Goal: Check status

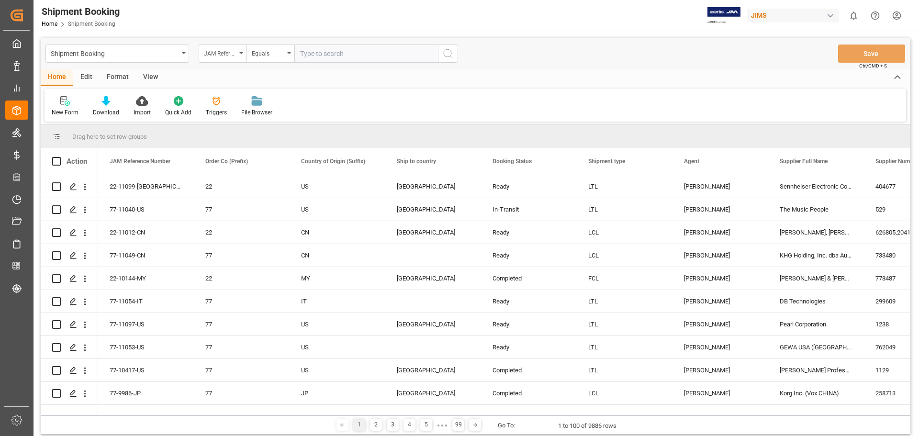
click at [327, 58] on input "text" at bounding box center [366, 54] width 144 height 18
type input "77-11073-US"
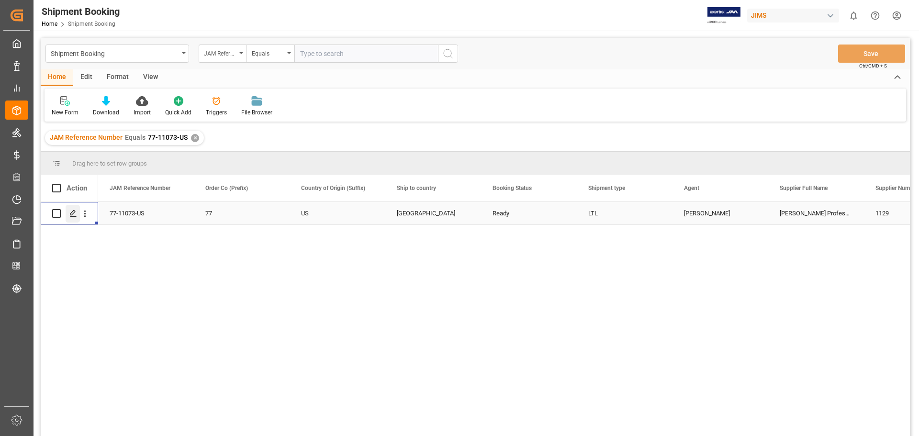
click at [77, 216] on div "Press SPACE to select this row." at bounding box center [73, 214] width 14 height 18
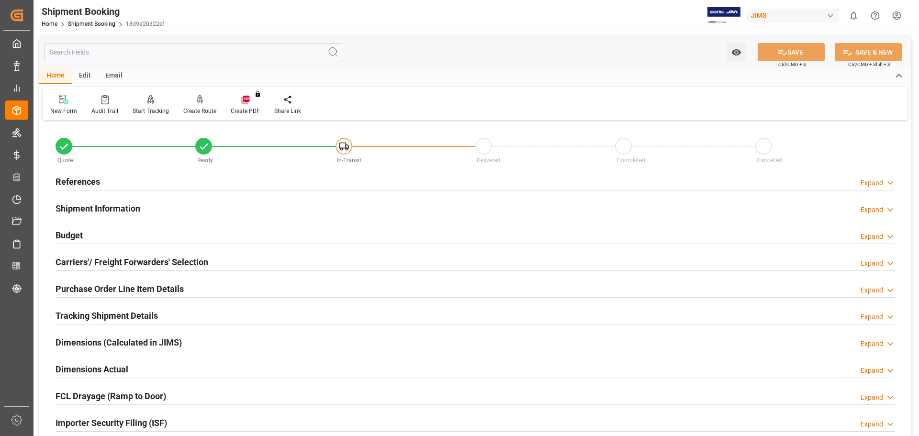
click at [91, 182] on h2 "References" at bounding box center [78, 181] width 45 height 13
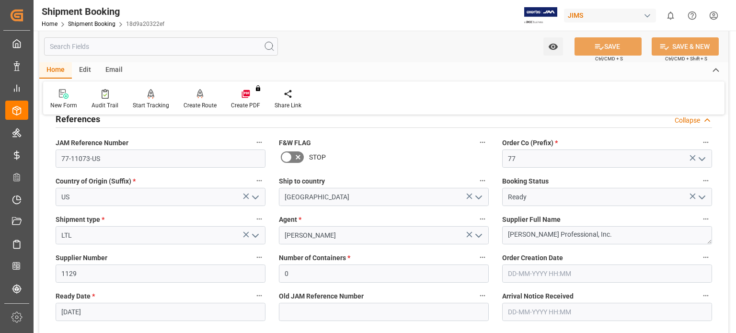
scroll to position [79, 0]
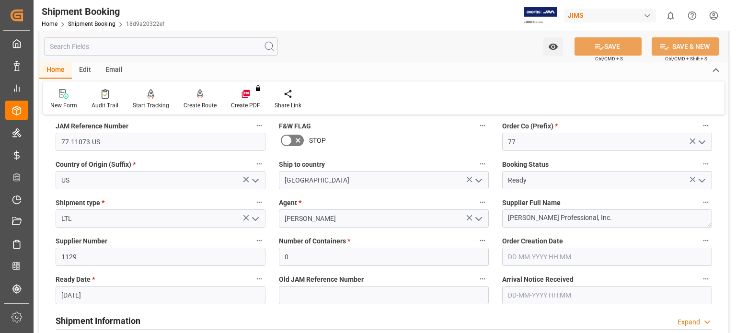
click at [74, 295] on input "[DATE]" at bounding box center [161, 295] width 210 height 18
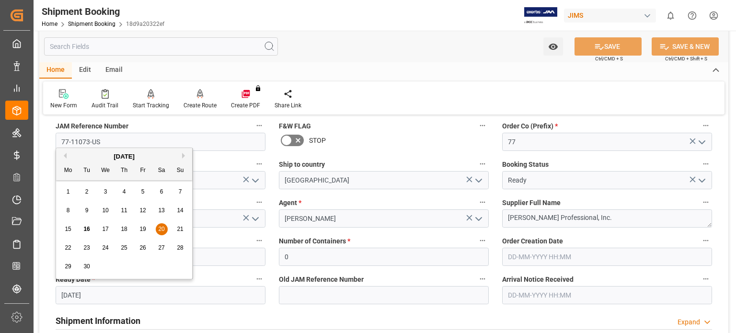
click at [69, 227] on span "15" at bounding box center [68, 229] width 6 height 7
type input "[DATE]"
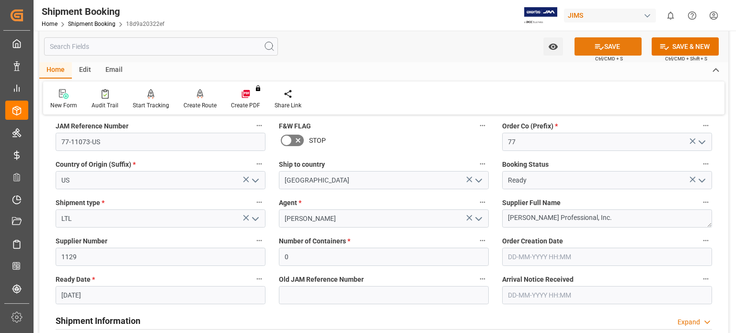
click at [605, 45] on button "SAVE" at bounding box center [607, 46] width 67 height 18
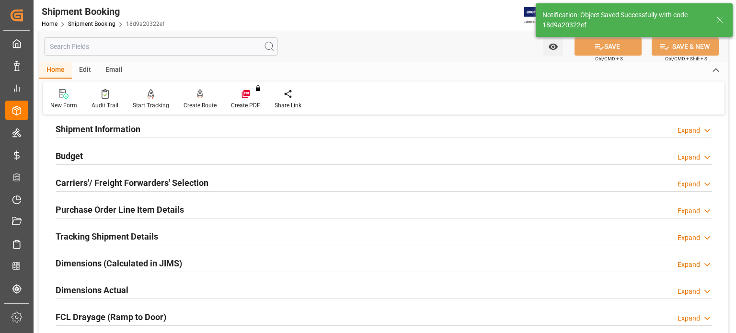
click at [80, 207] on h2 "Purchase Order Line Item Details" at bounding box center [120, 209] width 128 height 13
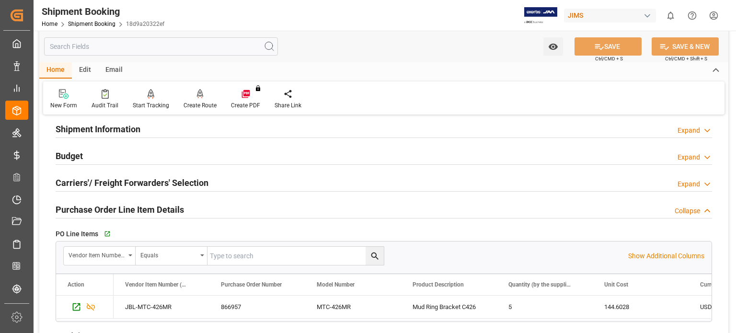
click at [79, 157] on h2 "Budget" at bounding box center [69, 155] width 27 height 13
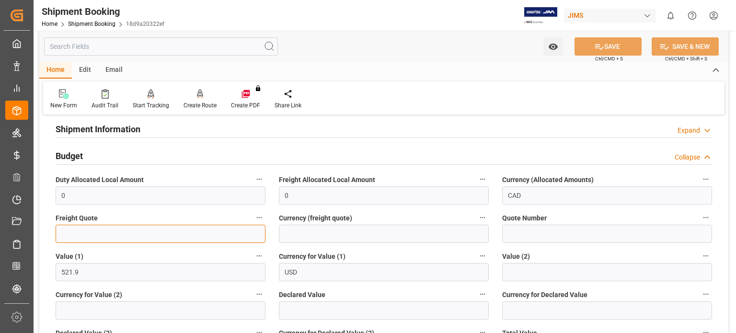
click at [77, 230] on input "text" at bounding box center [161, 234] width 210 height 18
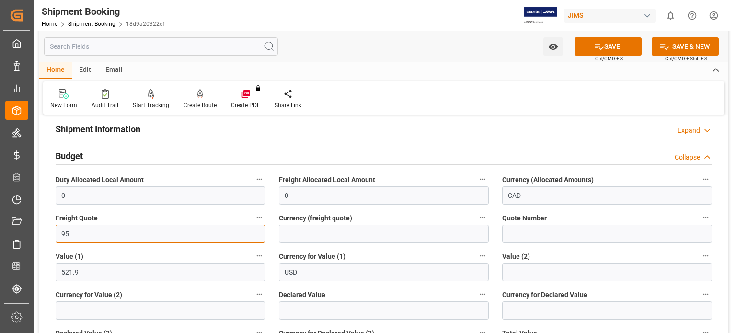
type input "95"
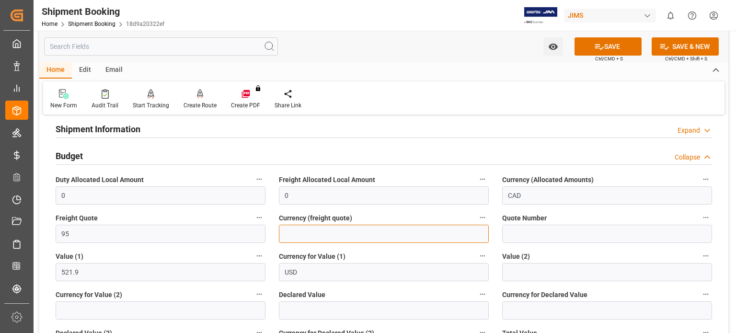
click at [301, 233] on input at bounding box center [384, 234] width 210 height 18
type input "USD"
click at [603, 47] on button "SAVE" at bounding box center [607, 46] width 67 height 18
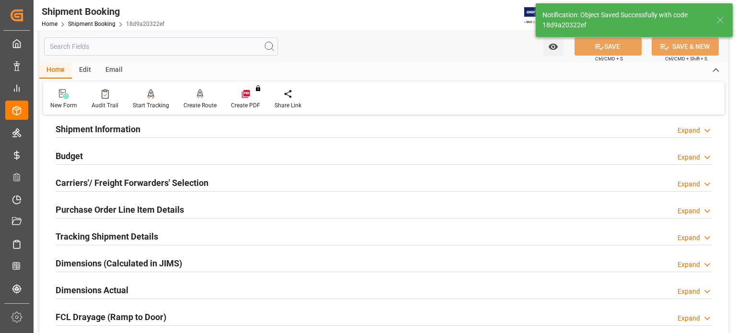
click at [90, 181] on h2 "Carriers'/ Freight Forwarders' Selection" at bounding box center [132, 182] width 153 height 13
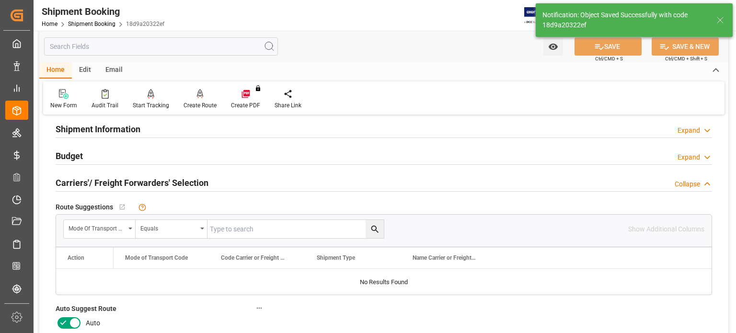
click at [63, 322] on icon at bounding box center [63, 322] width 6 height 4
click at [0, 0] on input "checkbox" at bounding box center [0, 0] width 0 height 0
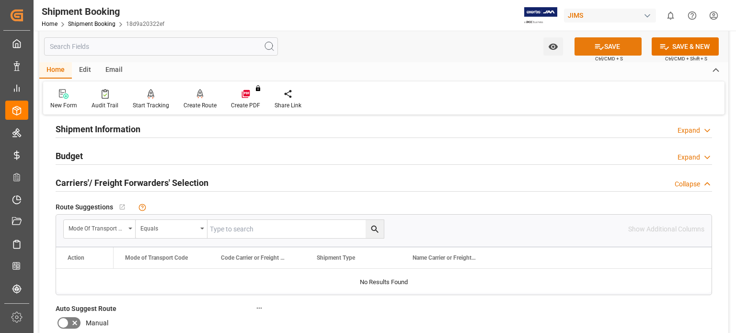
click at [613, 47] on button "SAVE" at bounding box center [607, 46] width 67 height 18
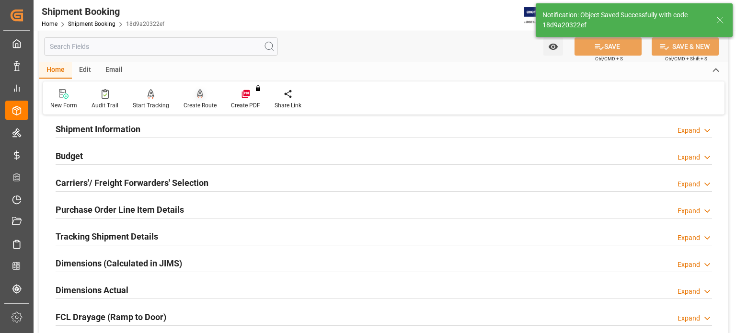
click at [199, 96] on icon at bounding box center [200, 93] width 7 height 8
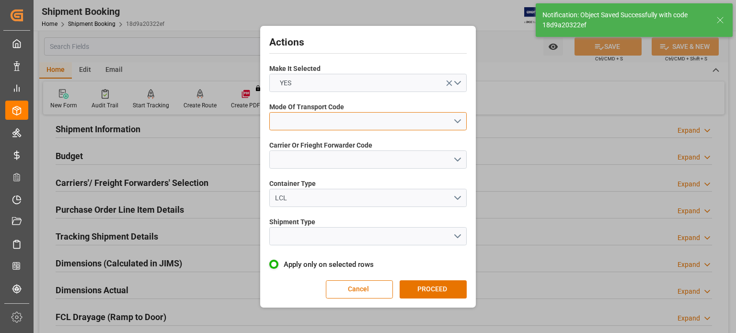
click at [315, 120] on button "open menu" at bounding box center [367, 121] width 197 height 18
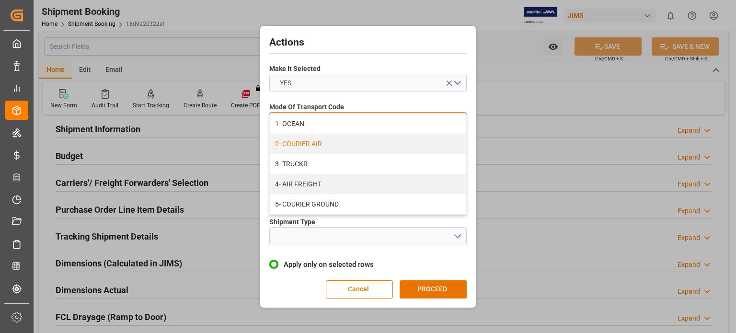
click at [310, 143] on div "2- COURIER AIR" at bounding box center [368, 144] width 196 height 20
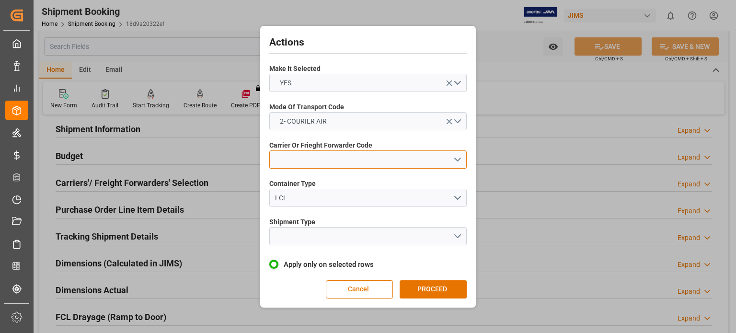
click at [295, 156] on button "open menu" at bounding box center [367, 159] width 197 height 18
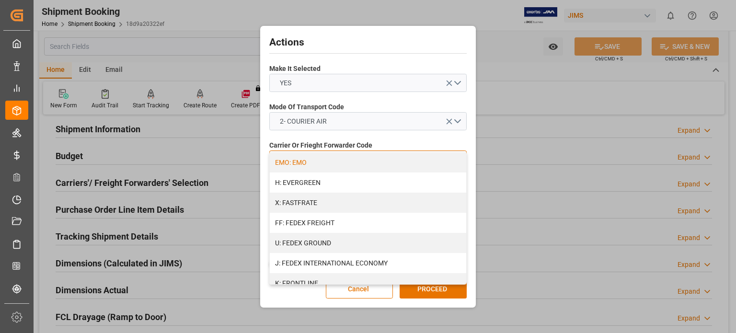
scroll to position [239, 0]
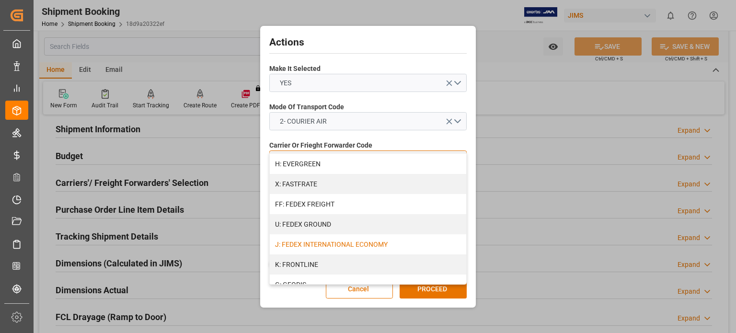
click at [344, 243] on div "J: FEDEX INTERNATIONAL ECONOMY" at bounding box center [368, 244] width 196 height 20
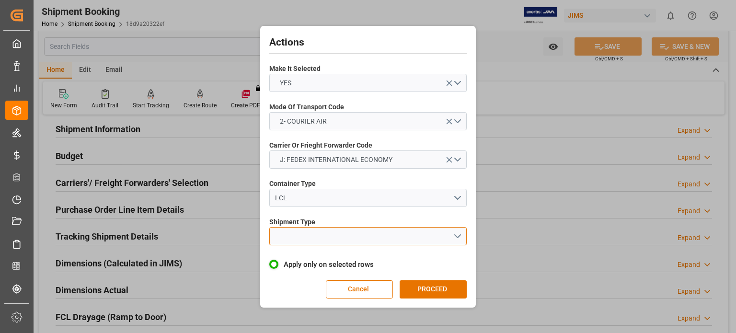
click at [301, 231] on button "open menu" at bounding box center [367, 236] width 197 height 18
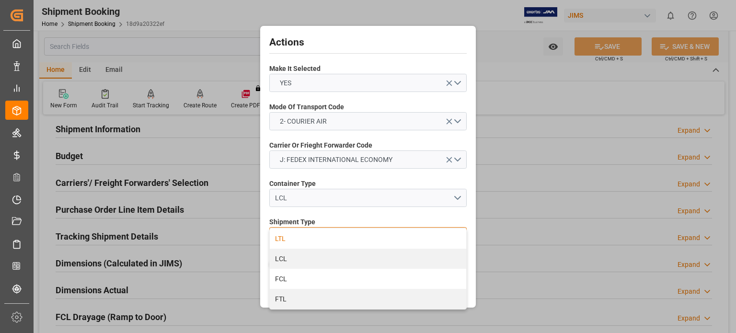
click at [305, 236] on div "LTL" at bounding box center [368, 238] width 196 height 20
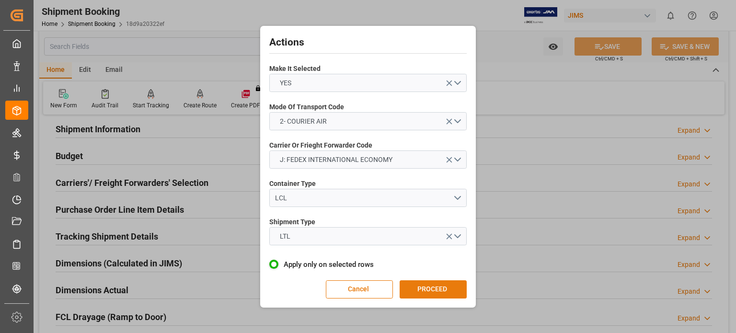
click at [416, 291] on button "PROCEED" at bounding box center [432, 289] width 67 height 18
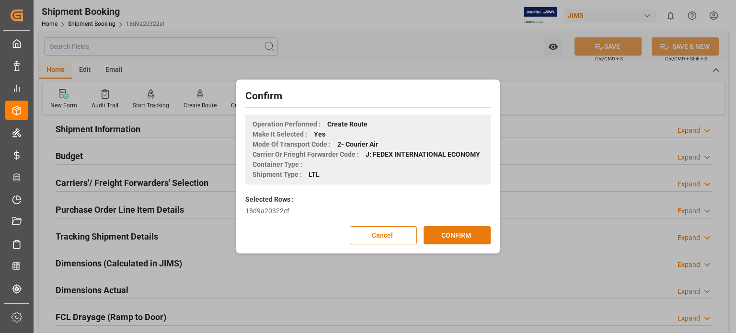
click at [449, 234] on button "CONFIRM" at bounding box center [456, 235] width 67 height 18
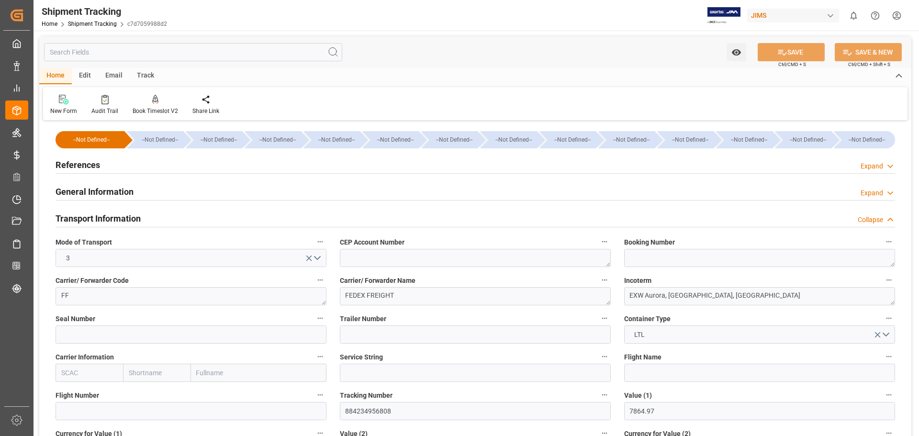
scroll to position [79, 0]
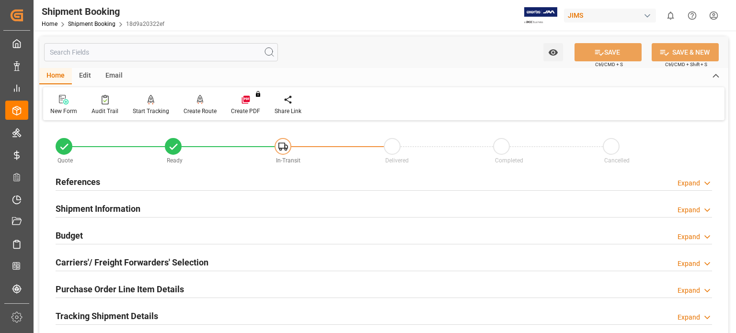
click at [141, 289] on h2 "Purchase Order Line Item Details" at bounding box center [120, 289] width 128 height 13
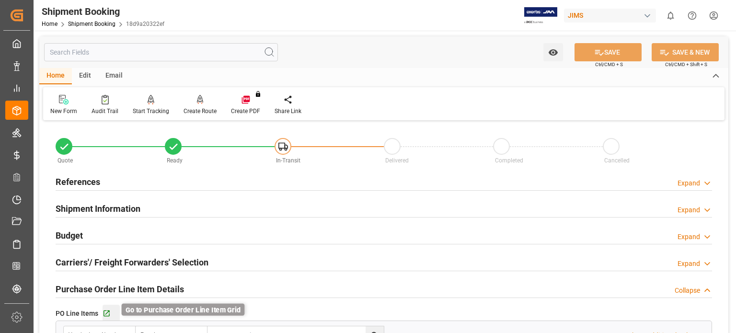
click at [106, 312] on icon "button" at bounding box center [106, 313] width 8 height 8
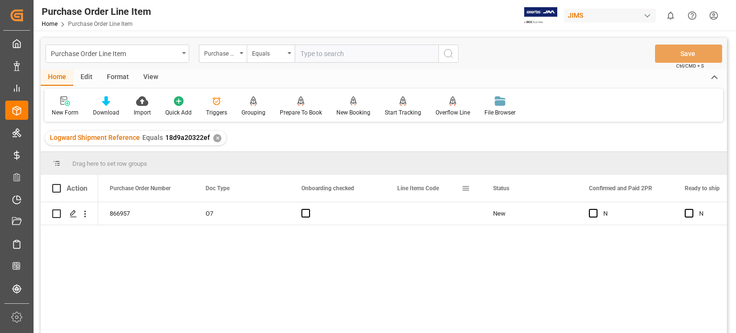
click at [464, 186] on span at bounding box center [465, 188] width 9 height 9
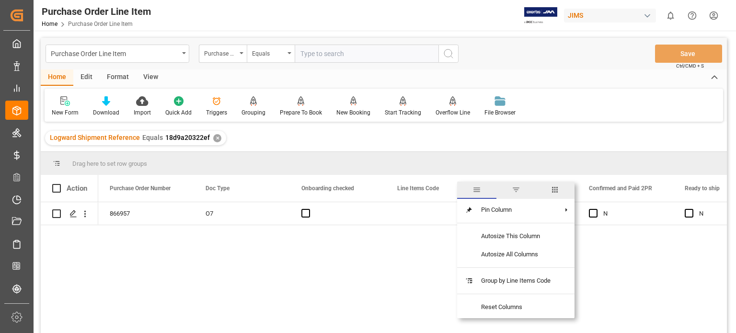
click at [559, 187] on span "columns" at bounding box center [554, 189] width 9 height 9
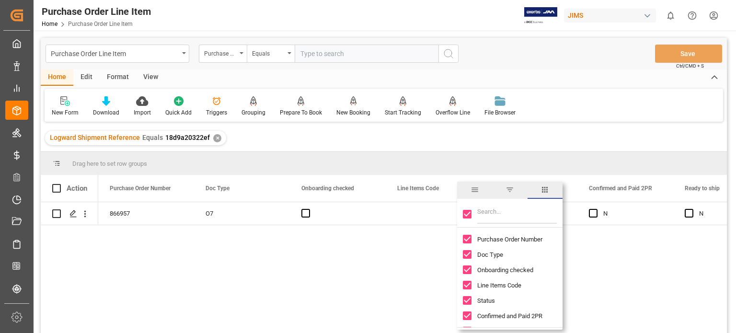
click at [465, 212] on input "Toggle Select All Columns" at bounding box center [467, 214] width 9 height 9
checkbox input "false"
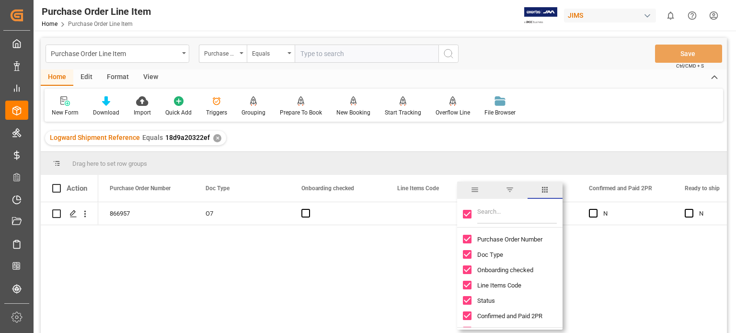
checkbox input "false"
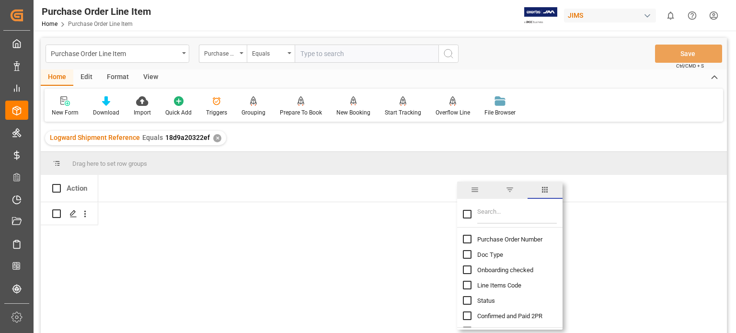
click at [487, 212] on input "Filter Columns Input" at bounding box center [516, 213] width 79 height 19
type input "incoterm"
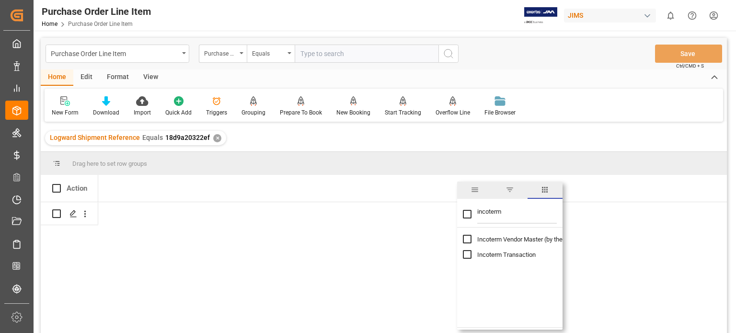
click at [467, 215] on input "Toggle Select All Columns" at bounding box center [467, 214] width 9 height 9
checkbox input "true"
click at [226, 206] on div "Press SPACE to select this row." at bounding box center [242, 213] width 96 height 23
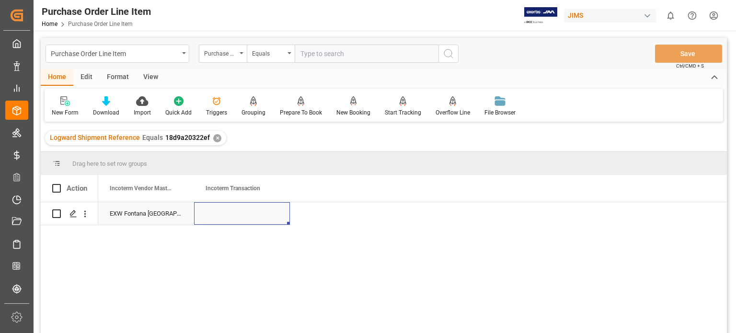
click at [224, 214] on div "Press SPACE to select this row." at bounding box center [242, 213] width 96 height 23
click at [224, 216] on div "Press SPACE to select this row." at bounding box center [242, 213] width 96 height 23
click at [233, 216] on div "Press SPACE to select this row." at bounding box center [242, 213] width 96 height 23
click at [255, 212] on div "Press SPACE to select this row." at bounding box center [242, 213] width 96 height 23
click at [230, 214] on div "Press SPACE to select this row." at bounding box center [242, 213] width 96 height 23
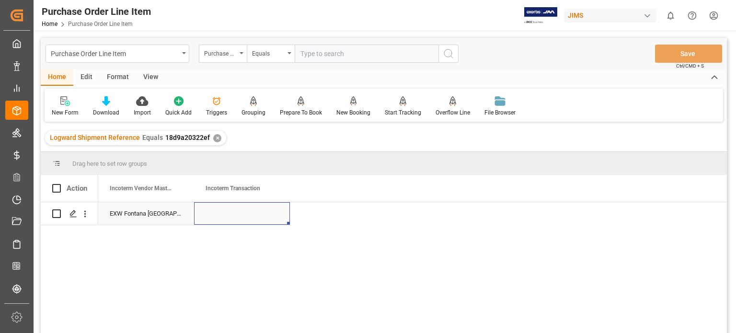
click at [229, 214] on div "Press SPACE to select this row." at bounding box center [242, 213] width 96 height 23
click at [226, 217] on input "Press SPACE to select this row." at bounding box center [242, 219] width 80 height 18
type input "EXW Fontana [GEOGRAPHIC_DATA] [GEOGRAPHIC_DATA]"
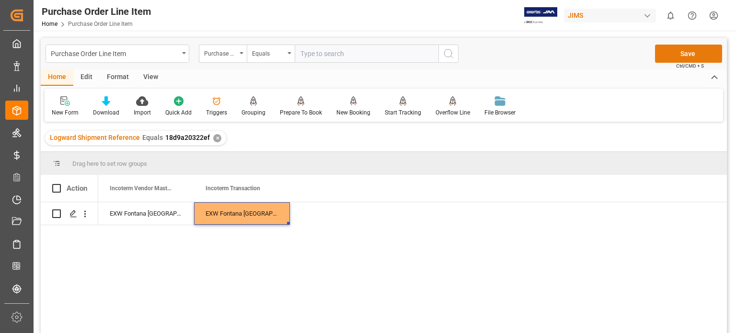
click at [685, 52] on button "Save" at bounding box center [688, 54] width 67 height 18
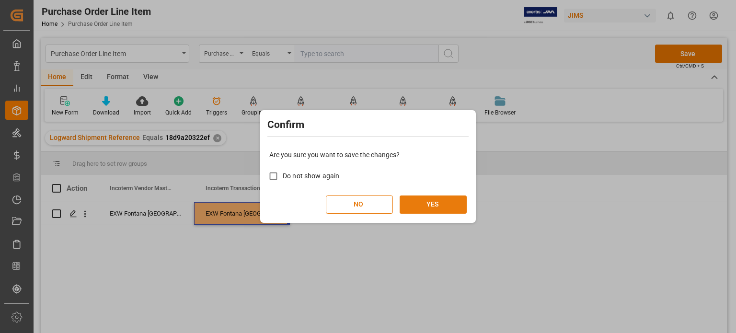
click at [450, 208] on button "YES" at bounding box center [432, 204] width 67 height 18
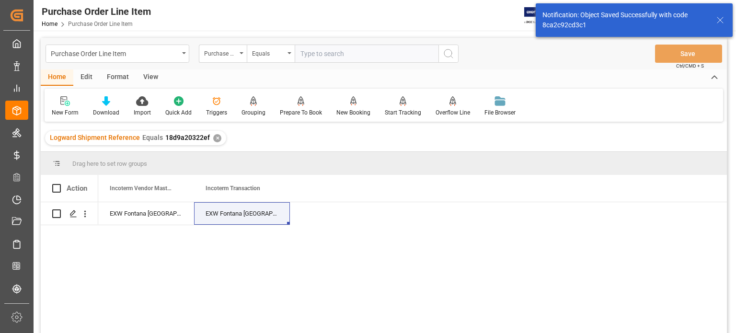
click at [144, 72] on div "View" at bounding box center [150, 77] width 29 height 16
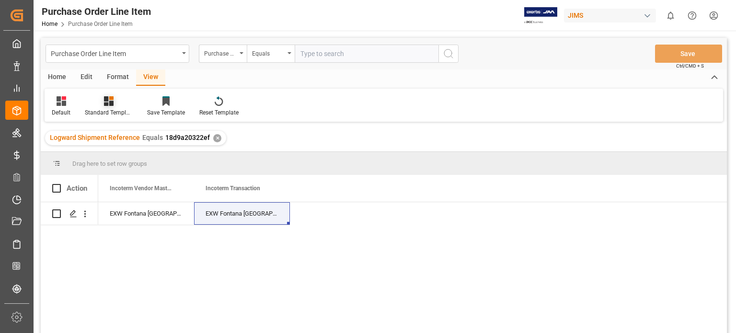
click at [109, 103] on icon at bounding box center [109, 101] width 10 height 10
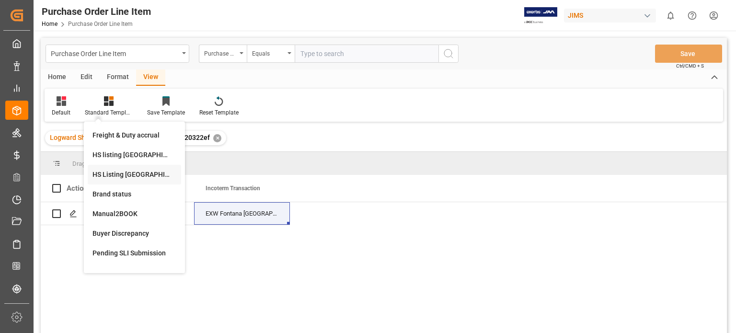
click at [133, 173] on div "HS Listing CANADA" at bounding box center [134, 175] width 84 height 10
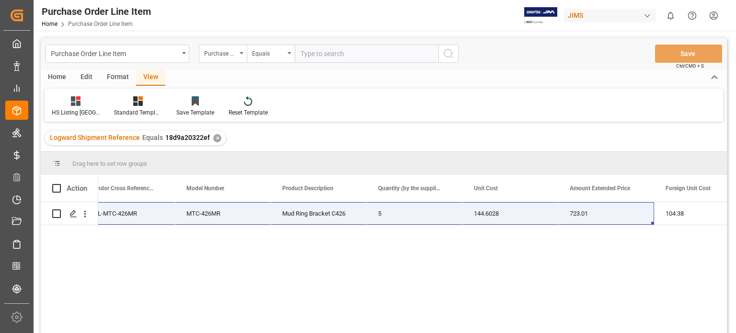
scroll to position [0, 345]
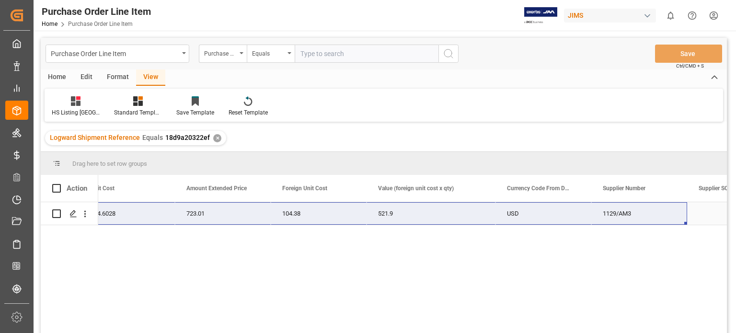
drag, startPoint x: 109, startPoint y: 217, endPoint x: 652, endPoint y: 218, distance: 543.5
click at [652, 218] on div "77-11073-US 5 144.6028 723.01 104.38 521.9 USD 1129/AM3" at bounding box center [96, 213] width 1374 height 23
